Goal: Check status

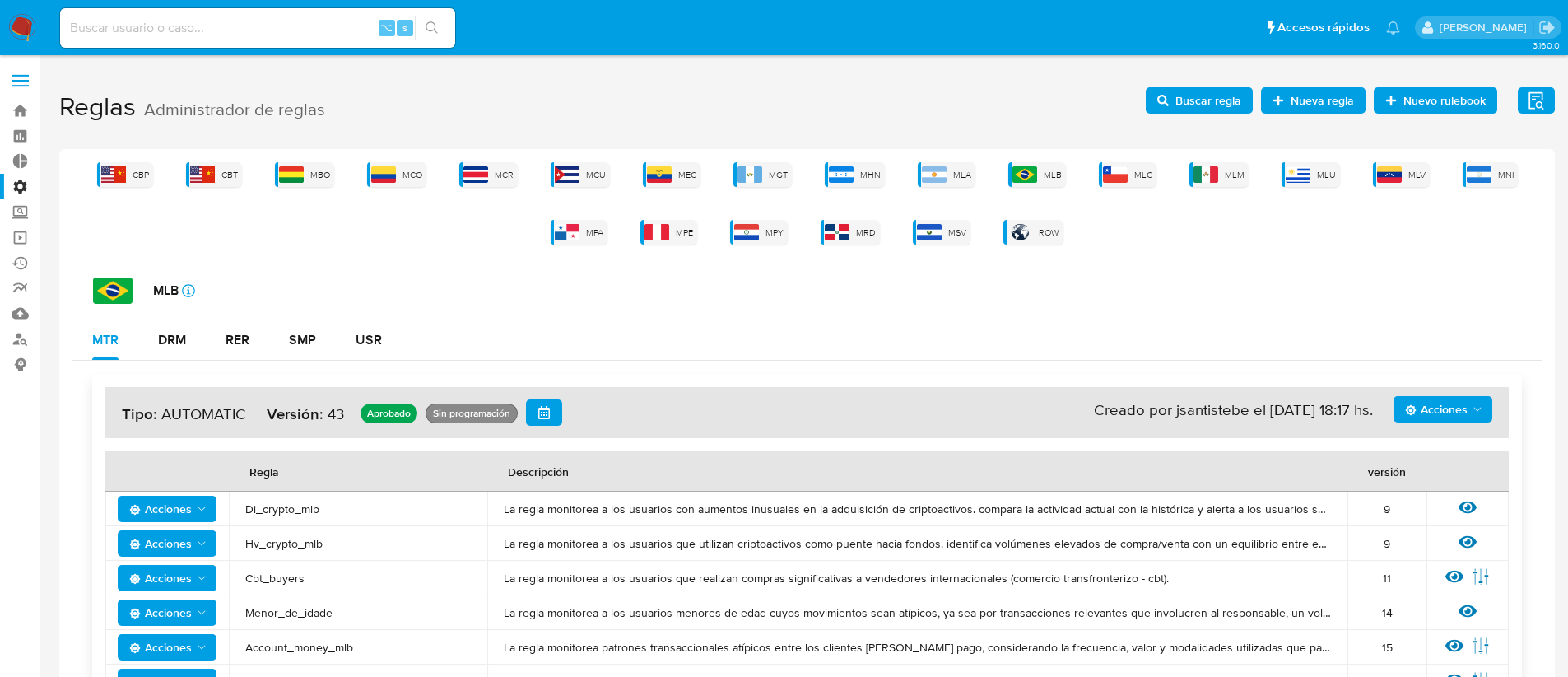
scroll to position [29, 0]
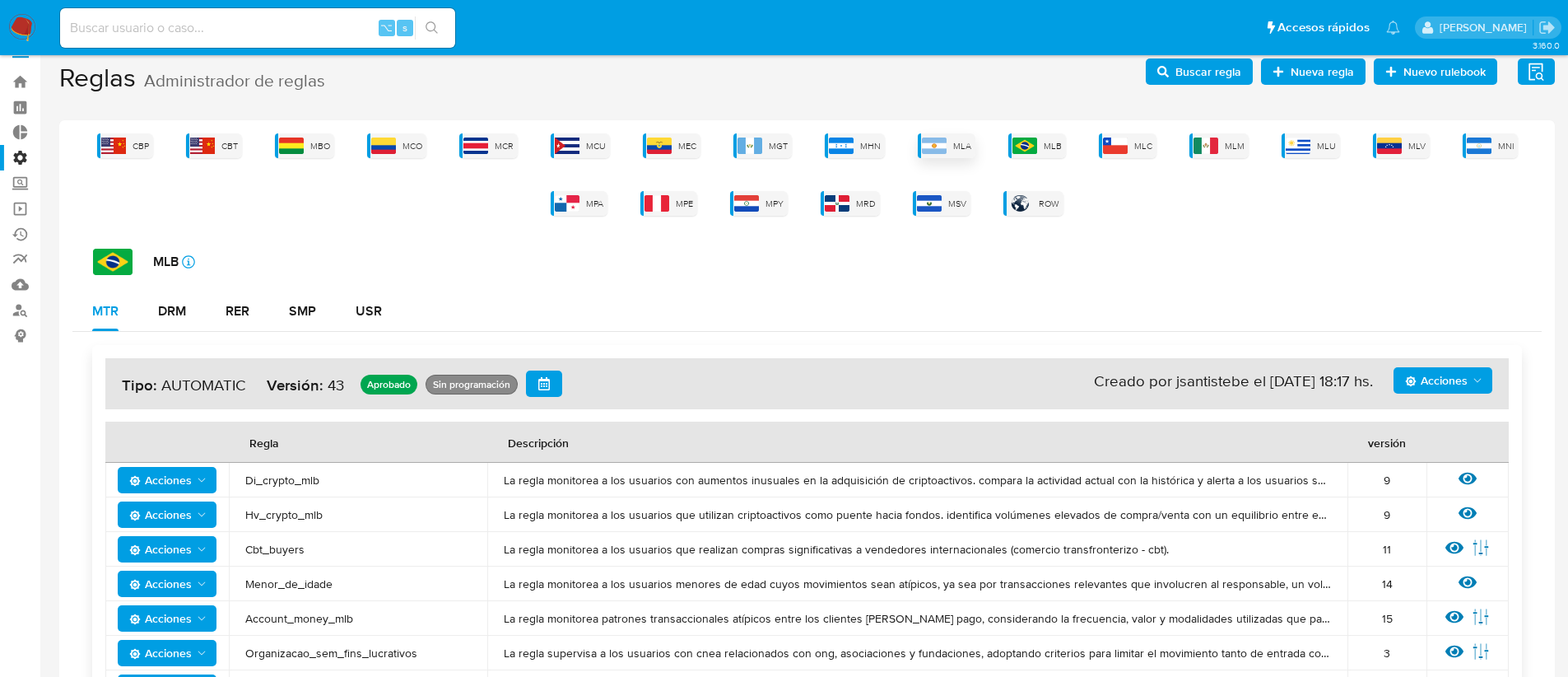
click at [949, 141] on div "MLA" at bounding box center [947, 145] width 58 height 25
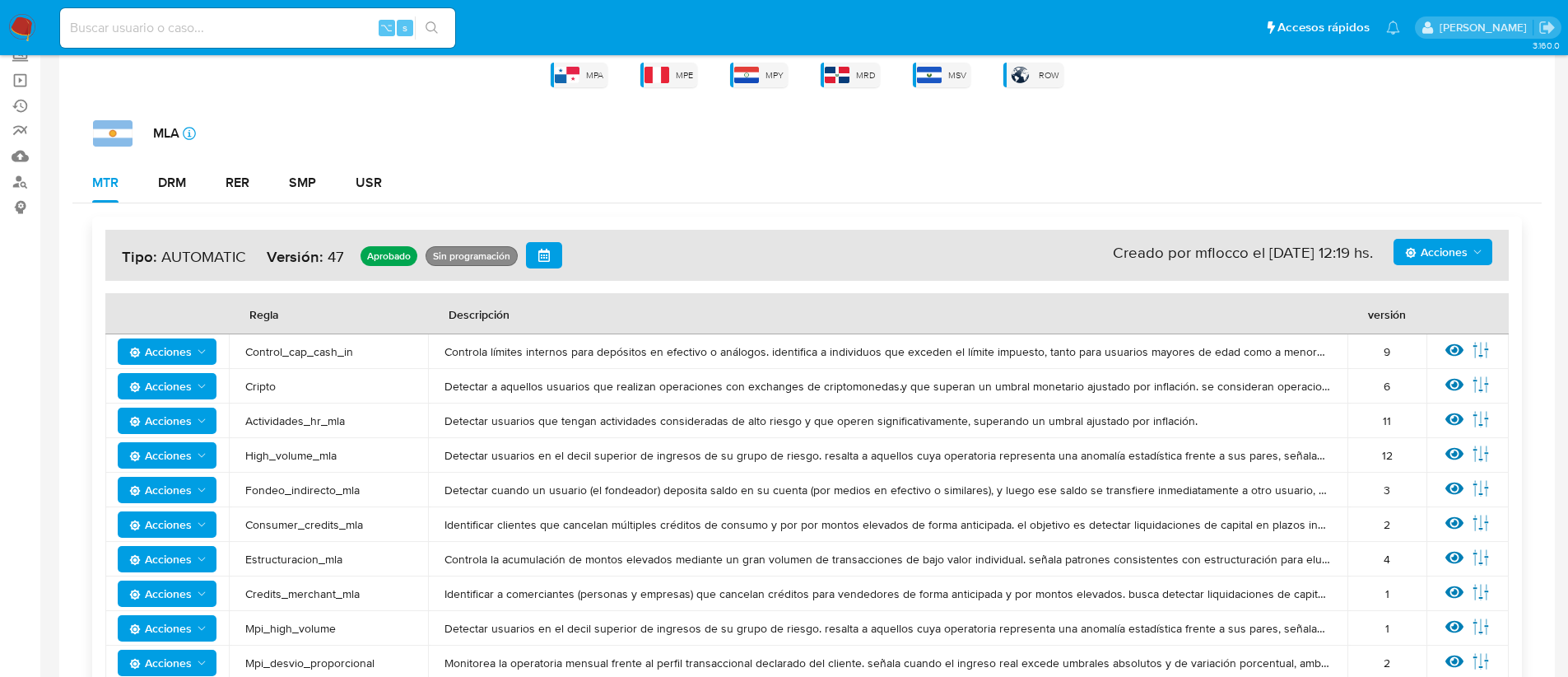
scroll to position [149, 0]
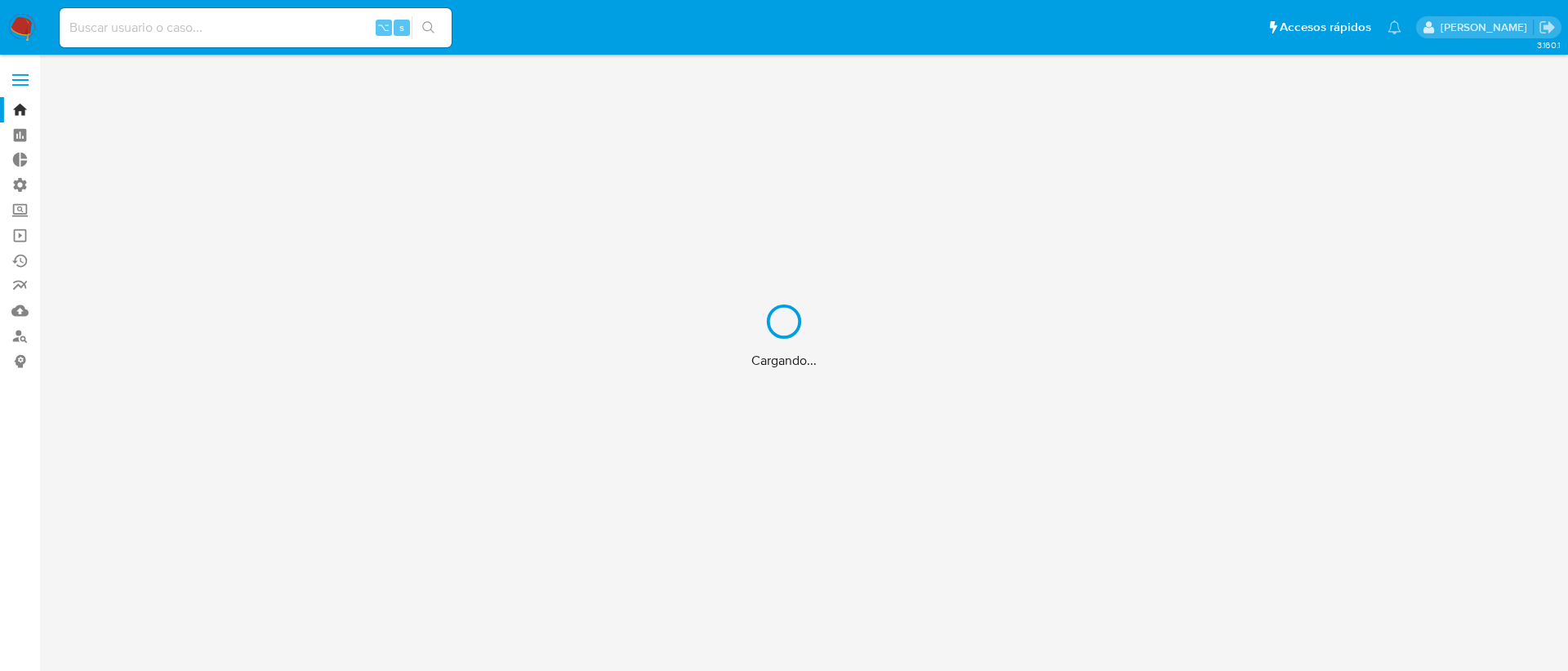
click at [173, 28] on div "Cargando..." at bounding box center [784, 335] width 1568 height 671
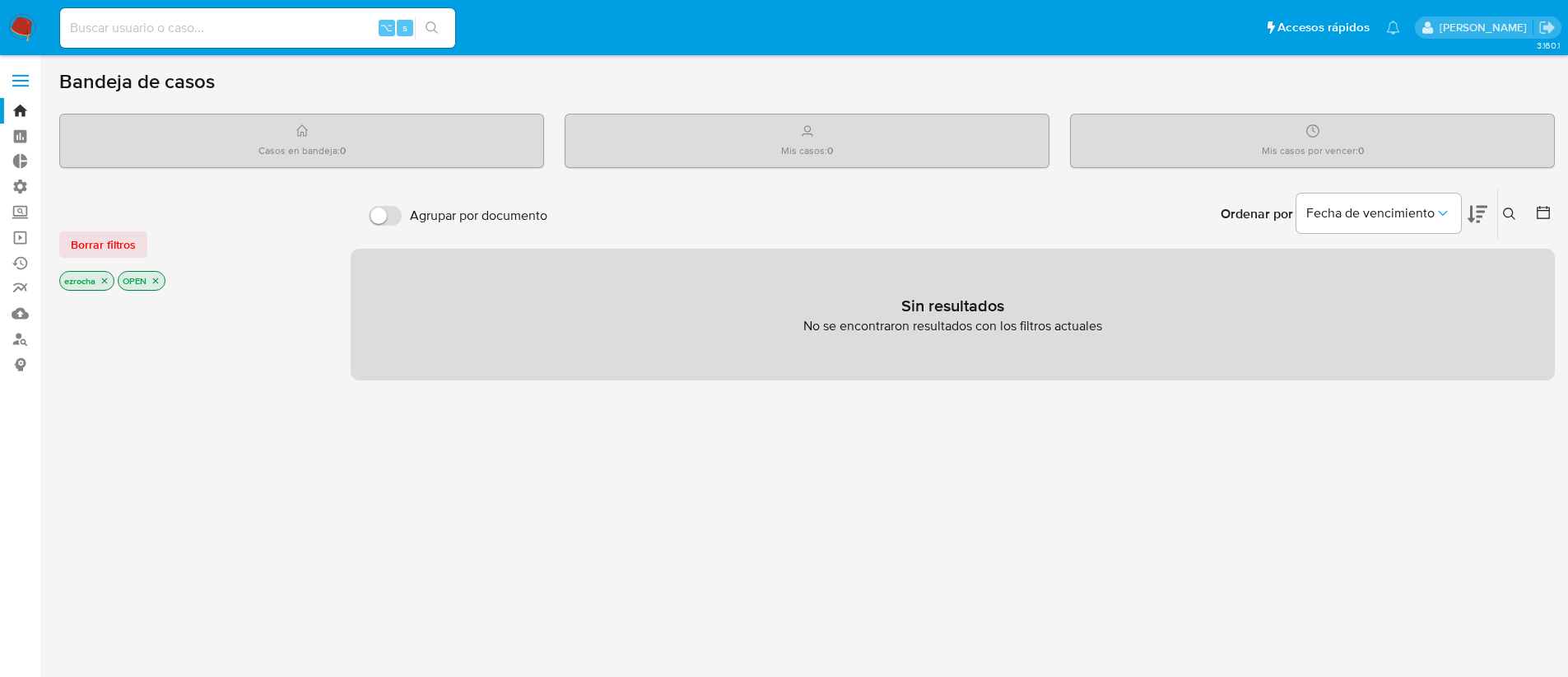
click at [175, 22] on input at bounding box center [257, 27] width 395 height 21
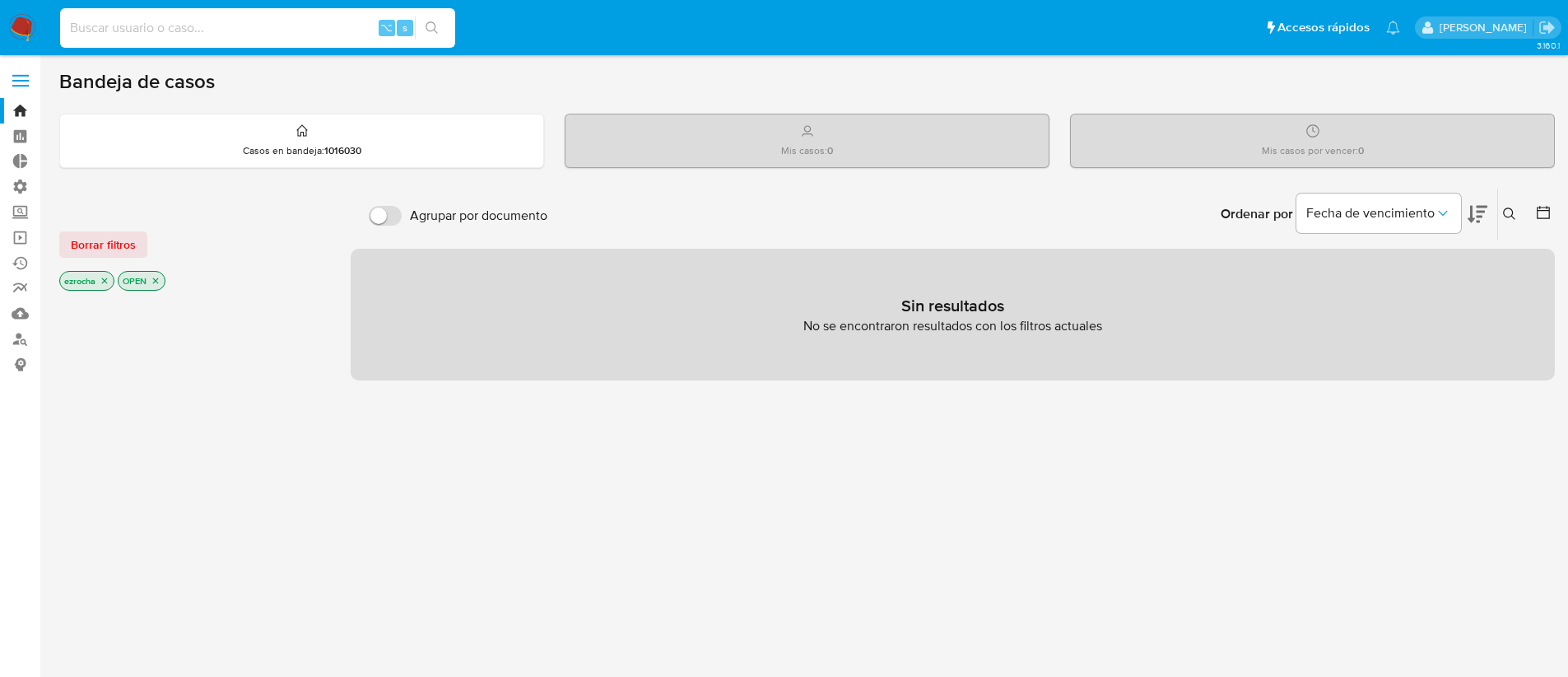
paste input "68AeQ1d82wLfJe9uCiBR0kpY"
type input "68AeQ1d82wLfJe9uCiBR0kpY"
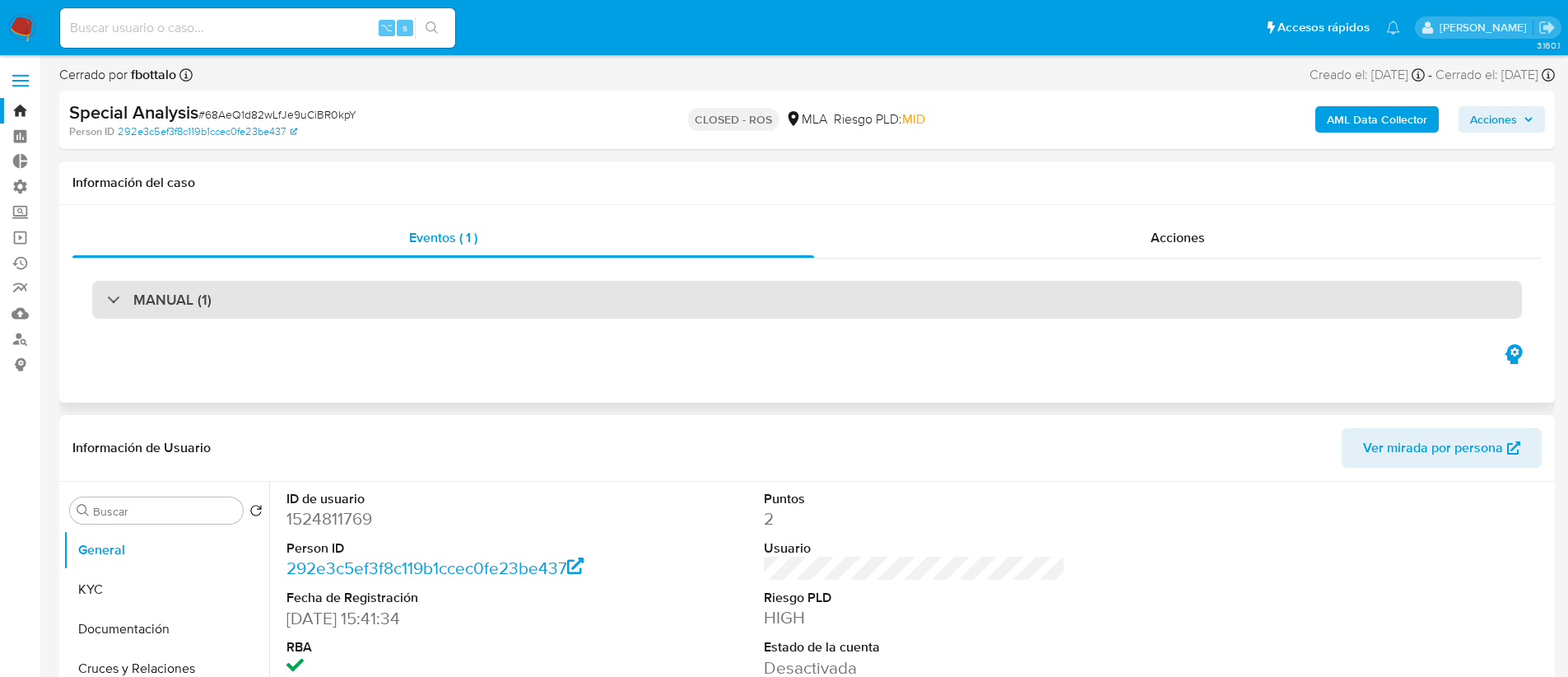
select select "10"
click at [415, 295] on div "MANUAL (1)" at bounding box center [807, 300] width 1430 height 38
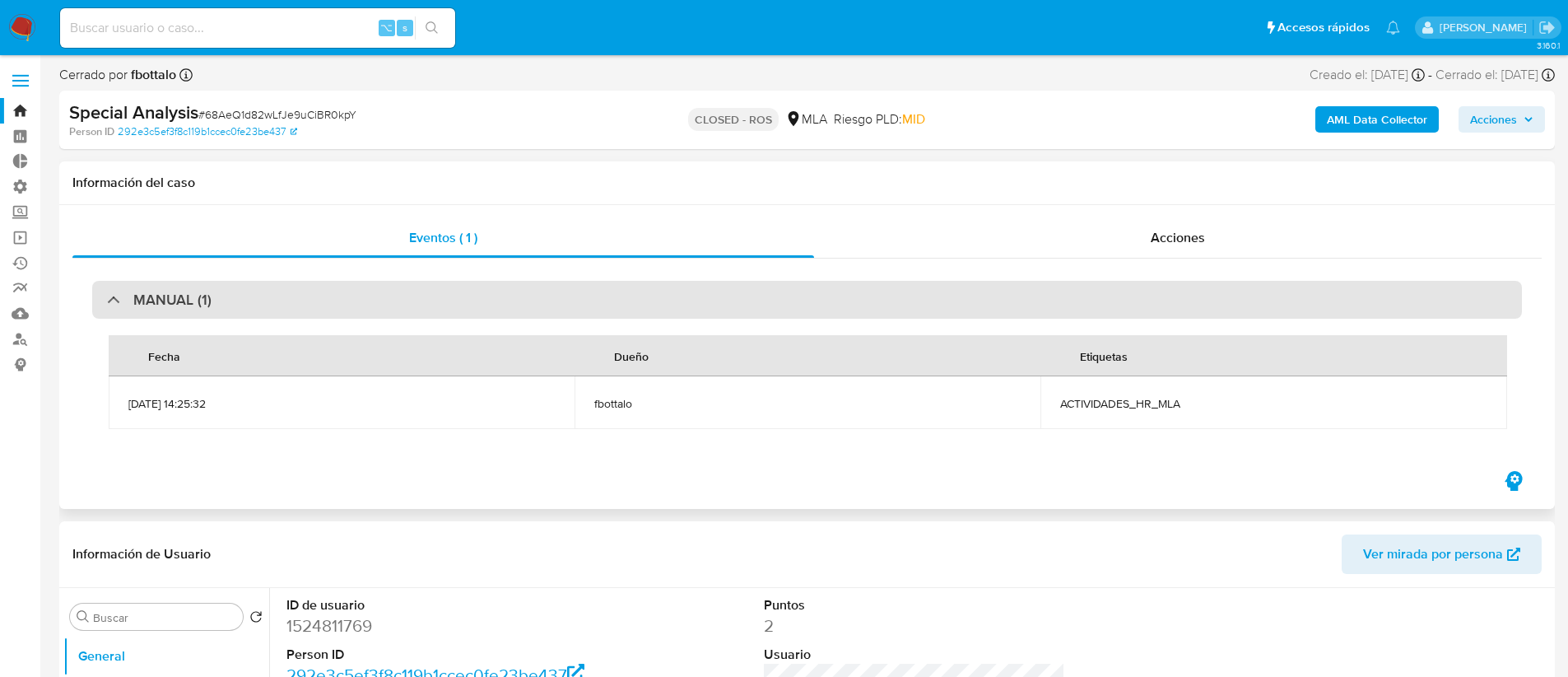
click at [416, 293] on div "MANUAL (1)" at bounding box center [807, 300] width 1430 height 38
